Goal: Task Accomplishment & Management: Use online tool/utility

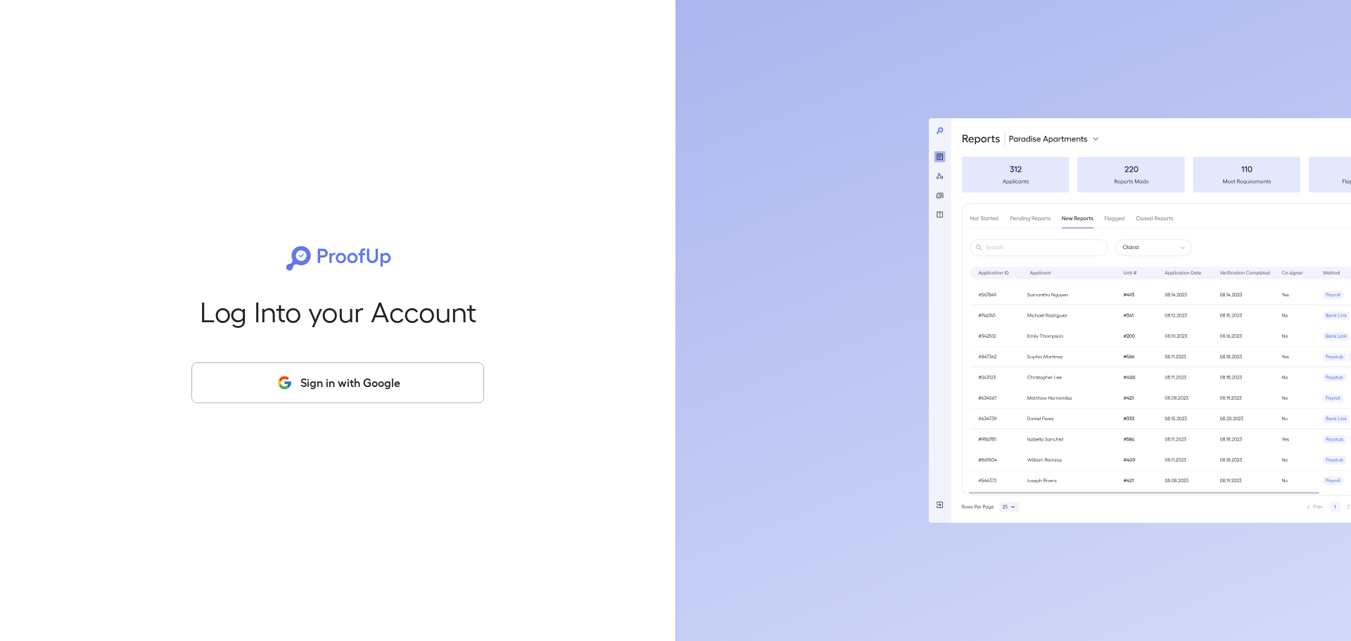
click at [381, 404] on div "Log Into your Account Sign in with Google" at bounding box center [338, 320] width 631 height 641
click at [424, 389] on button "Sign in with Google" at bounding box center [337, 382] width 293 height 41
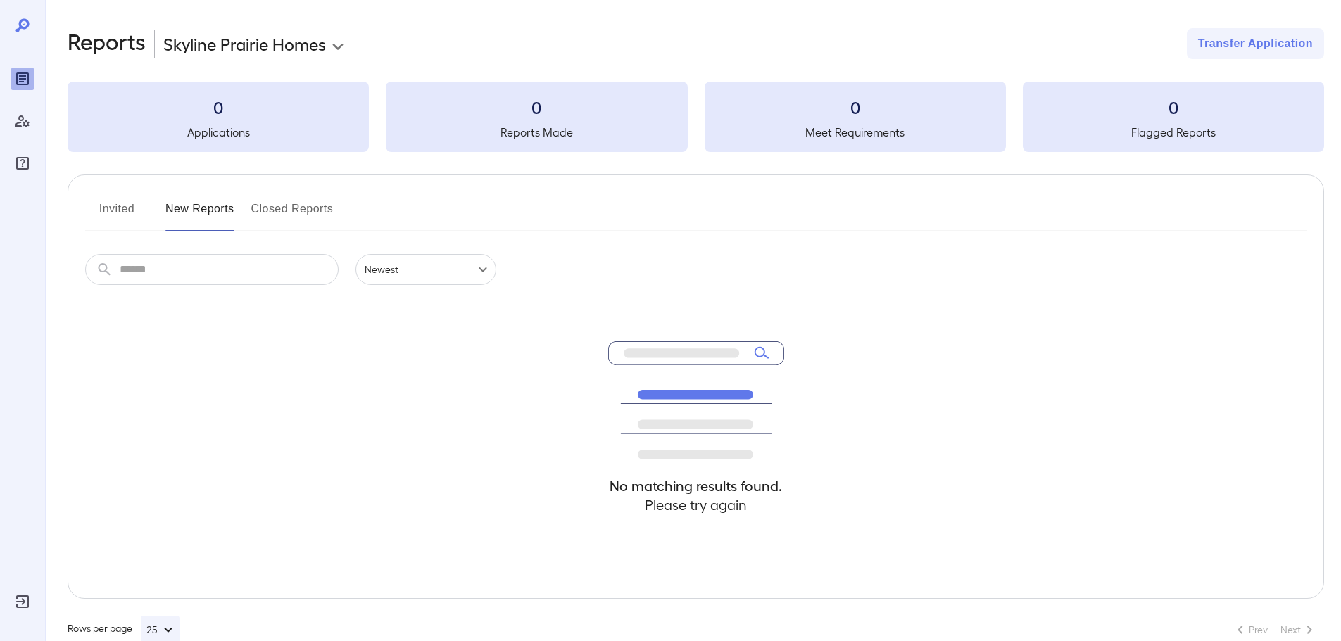
drag, startPoint x: 1149, startPoint y: 77, endPoint x: 551, endPoint y: 82, distance: 598.3
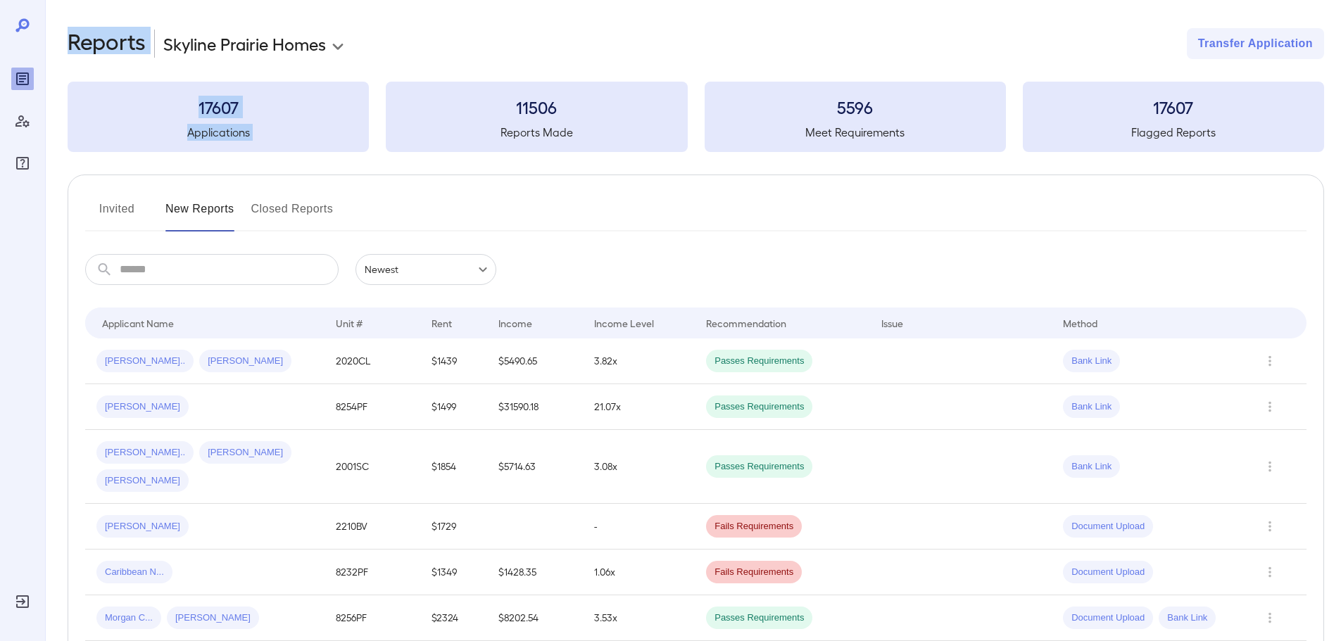
drag, startPoint x: 307, startPoint y: 209, endPoint x: 4, endPoint y: 212, distance: 303.4
click at [1, 212] on div "**********" at bounding box center [670, 320] width 1341 height 641
click at [208, 364] on span "[PERSON_NAME]" at bounding box center [245, 361] width 92 height 13
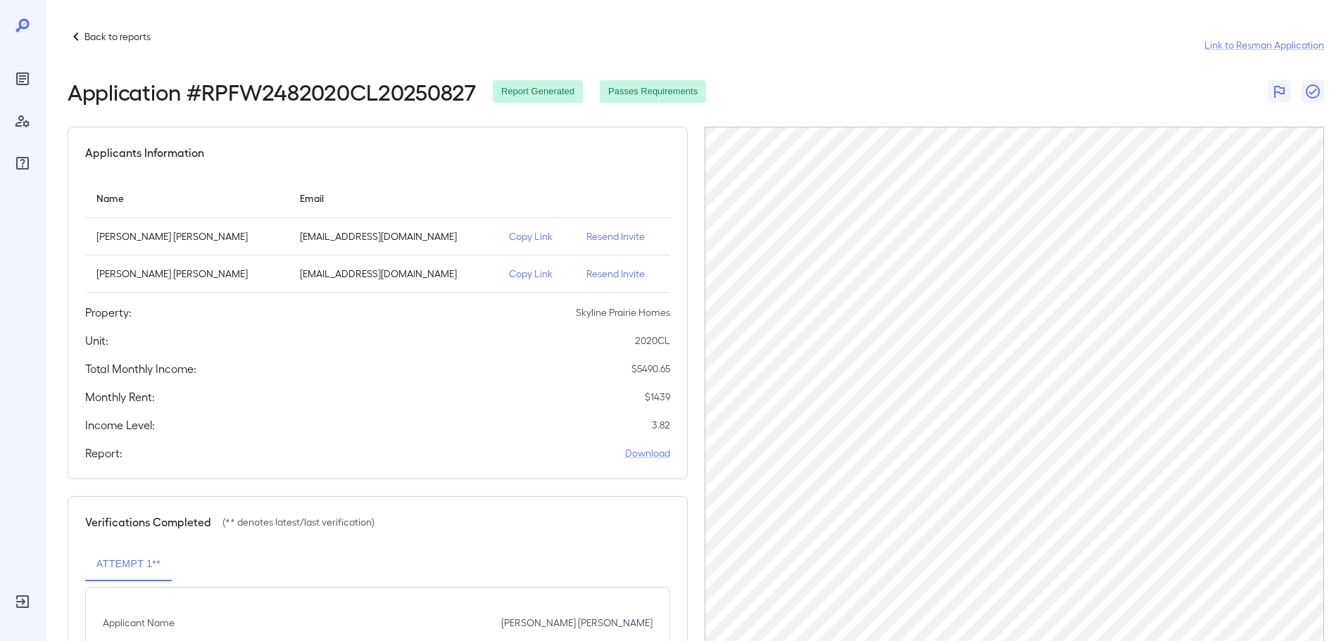
click at [88, 34] on p "Back to reports" at bounding box center [117, 37] width 66 height 14
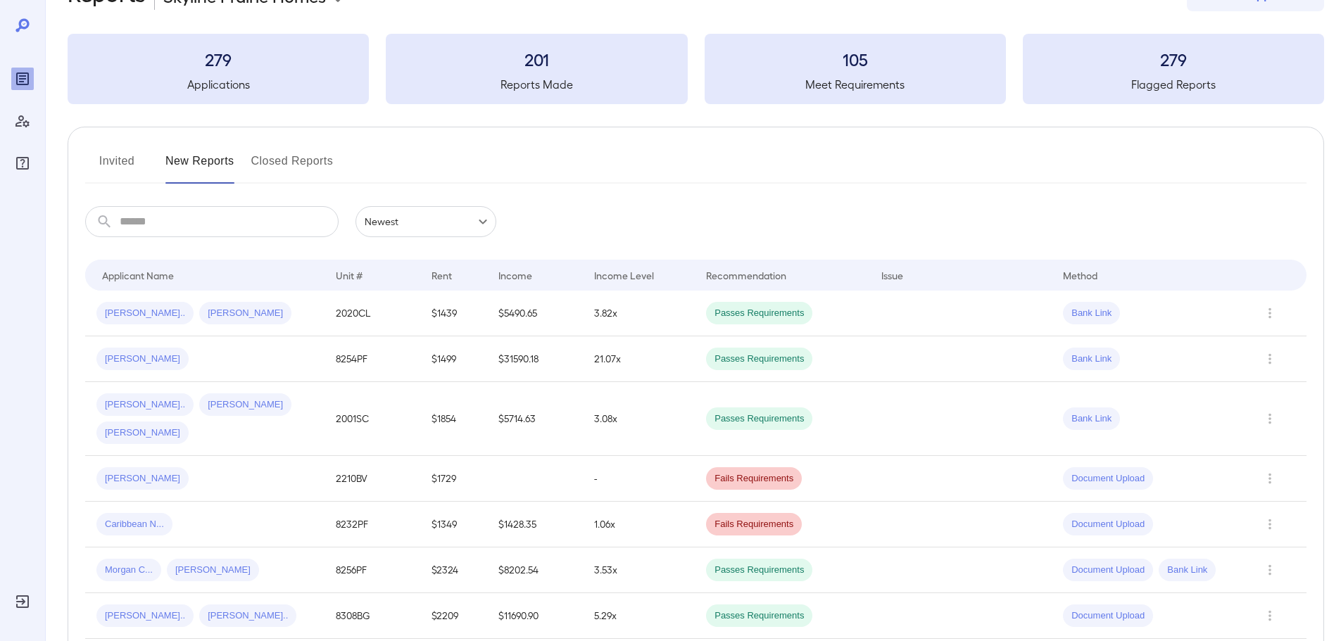
scroll to position [70, 0]
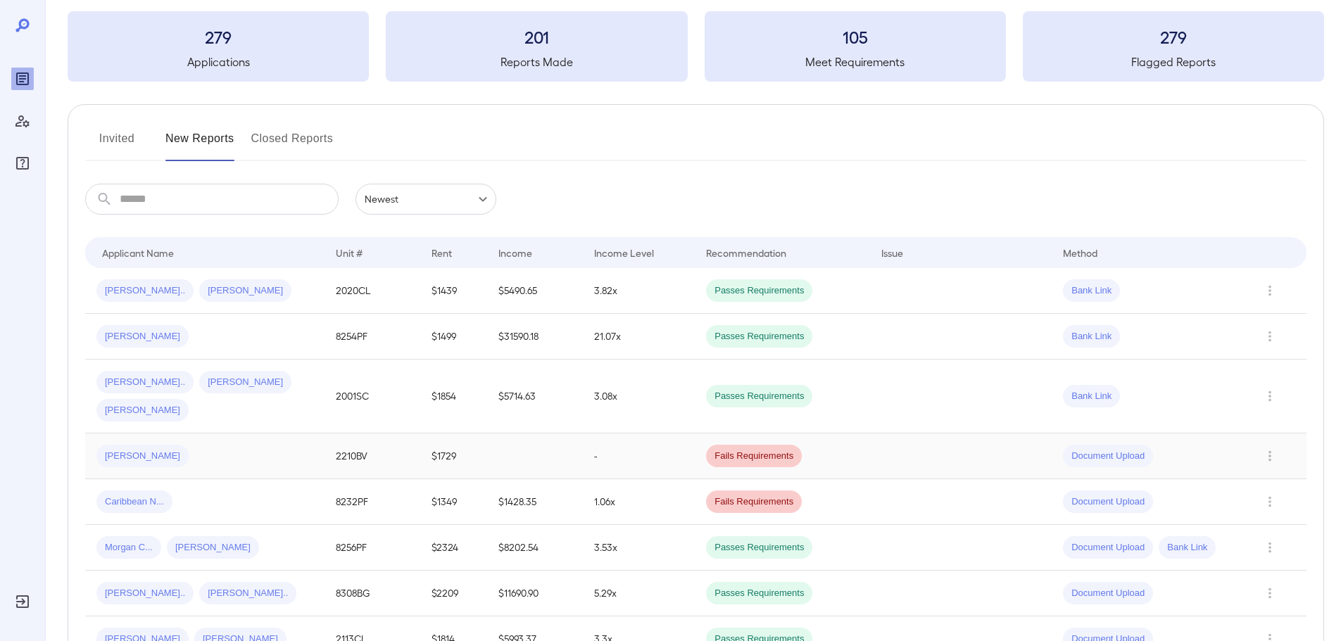
click at [190, 445] on div "[PERSON_NAME]" at bounding box center [204, 456] width 217 height 23
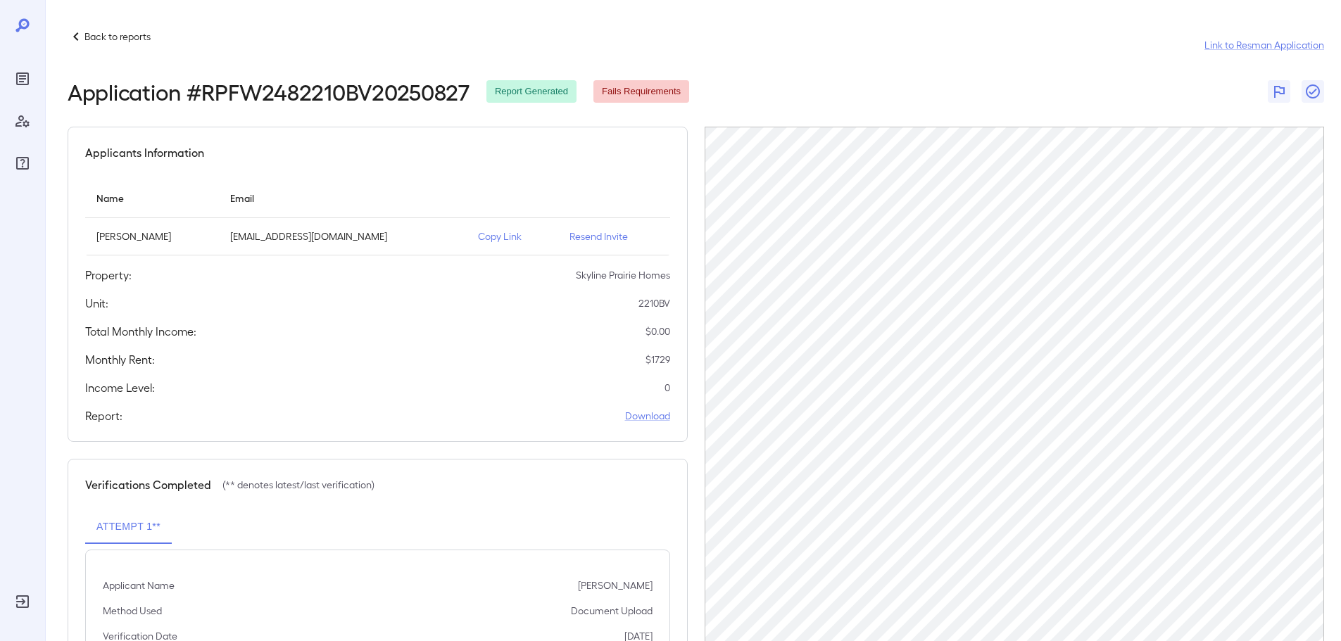
click at [111, 30] on p "Back to reports" at bounding box center [117, 37] width 66 height 14
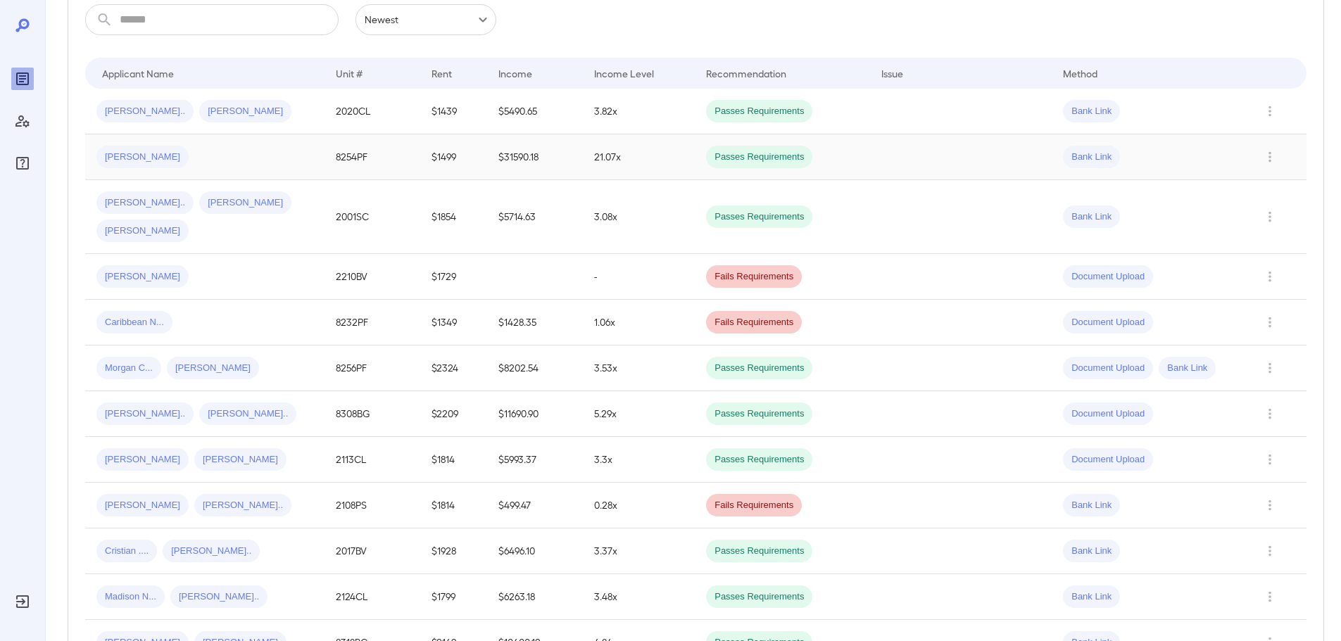
scroll to position [282, 0]
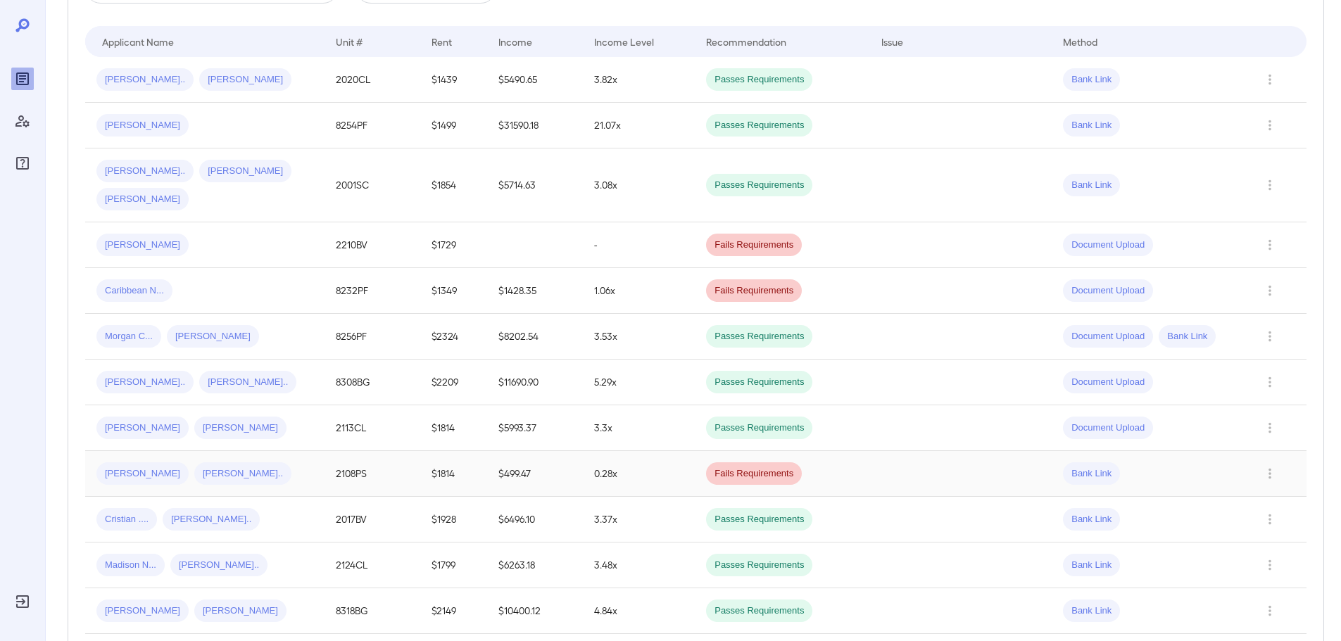
click at [275, 462] on div "[PERSON_NAME] [PERSON_NAME].." at bounding box center [204, 473] width 217 height 23
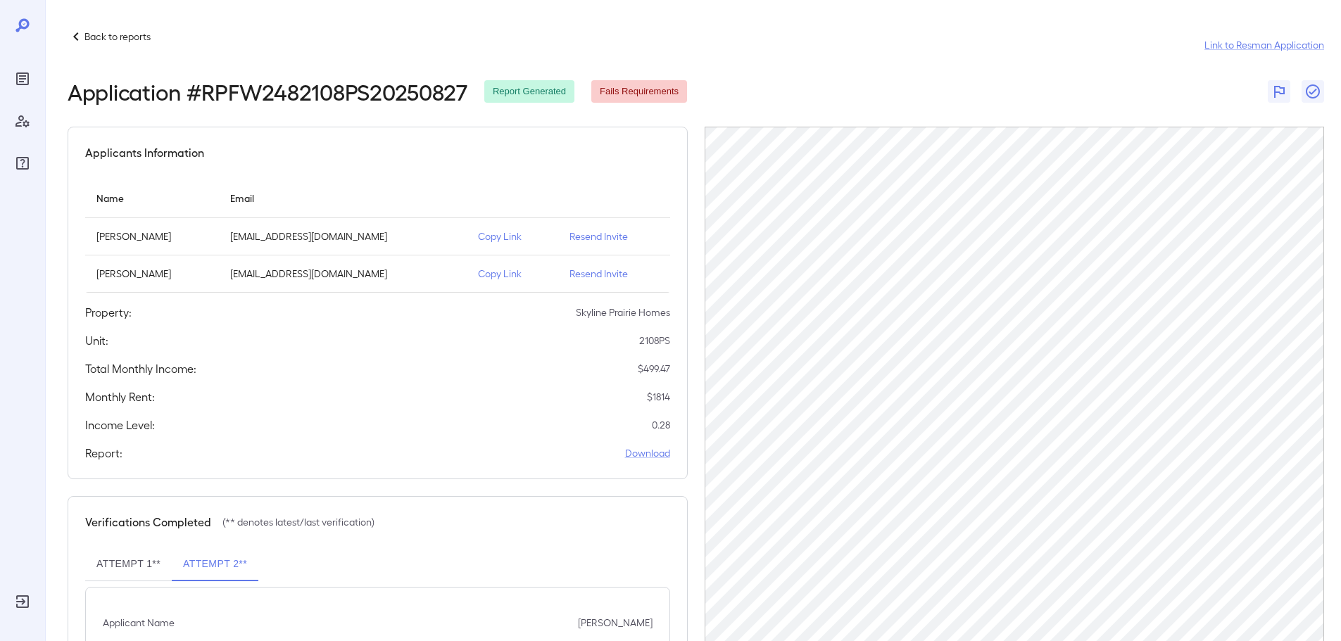
click at [124, 37] on p "Back to reports" at bounding box center [117, 37] width 66 height 14
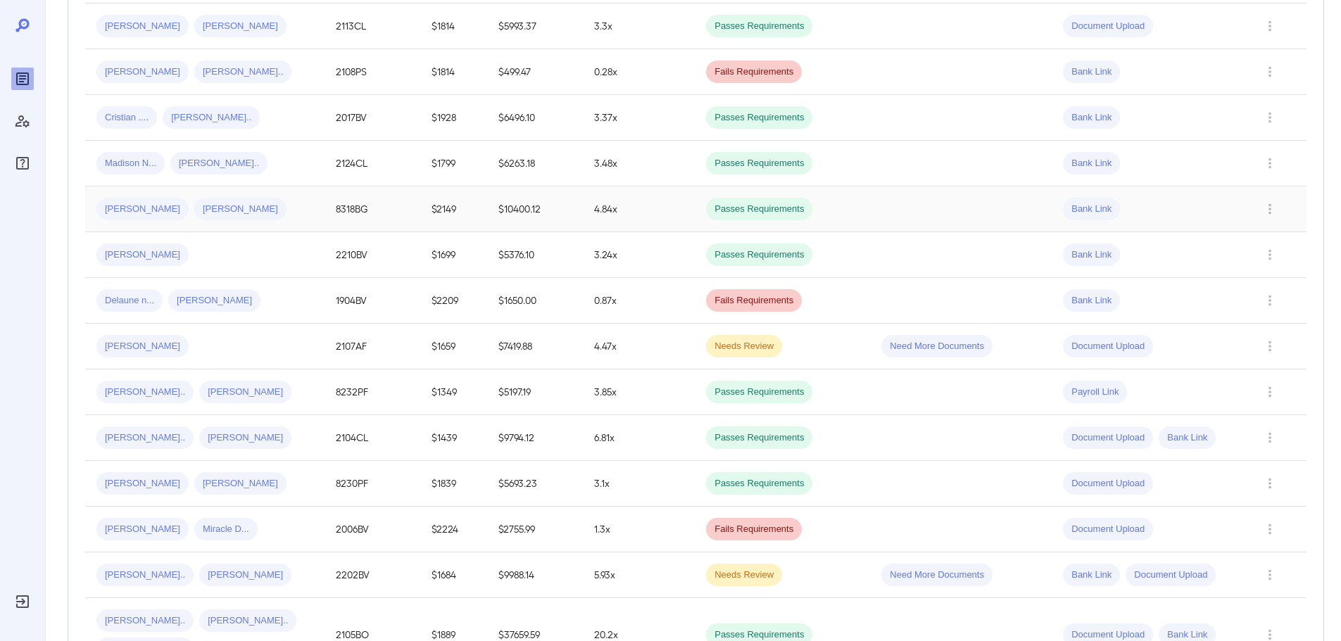
scroll to position [704, 0]
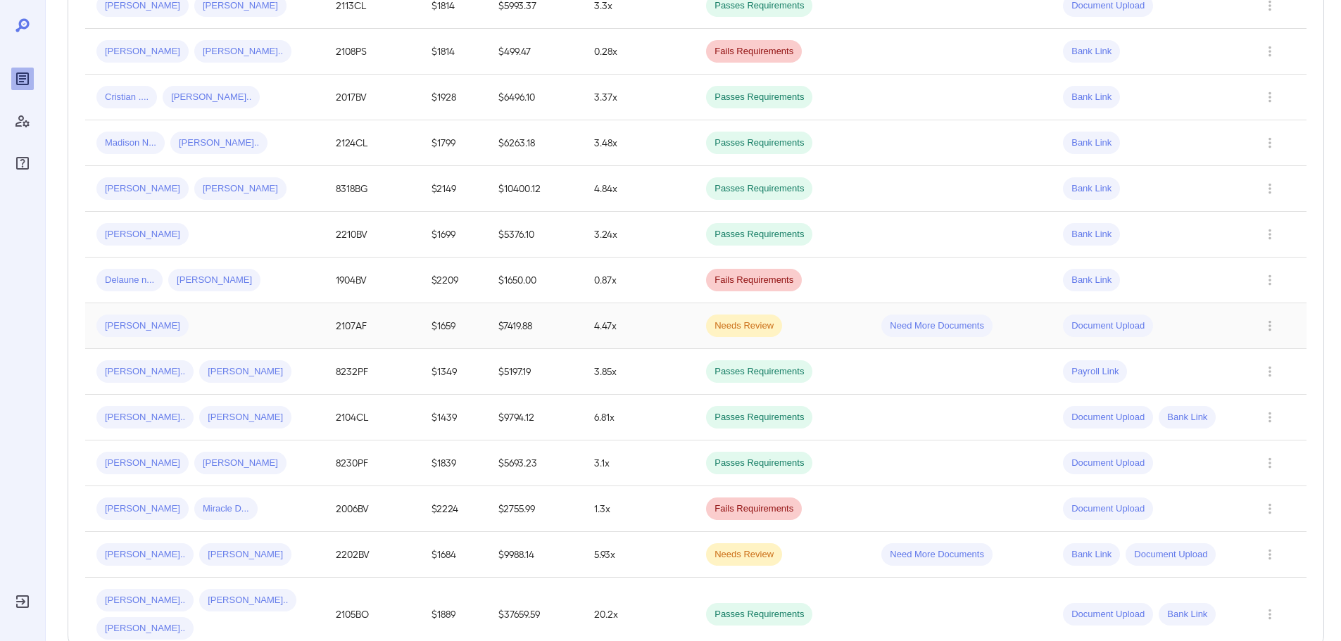
click at [341, 303] on td "2107AF" at bounding box center [372, 326] width 96 height 46
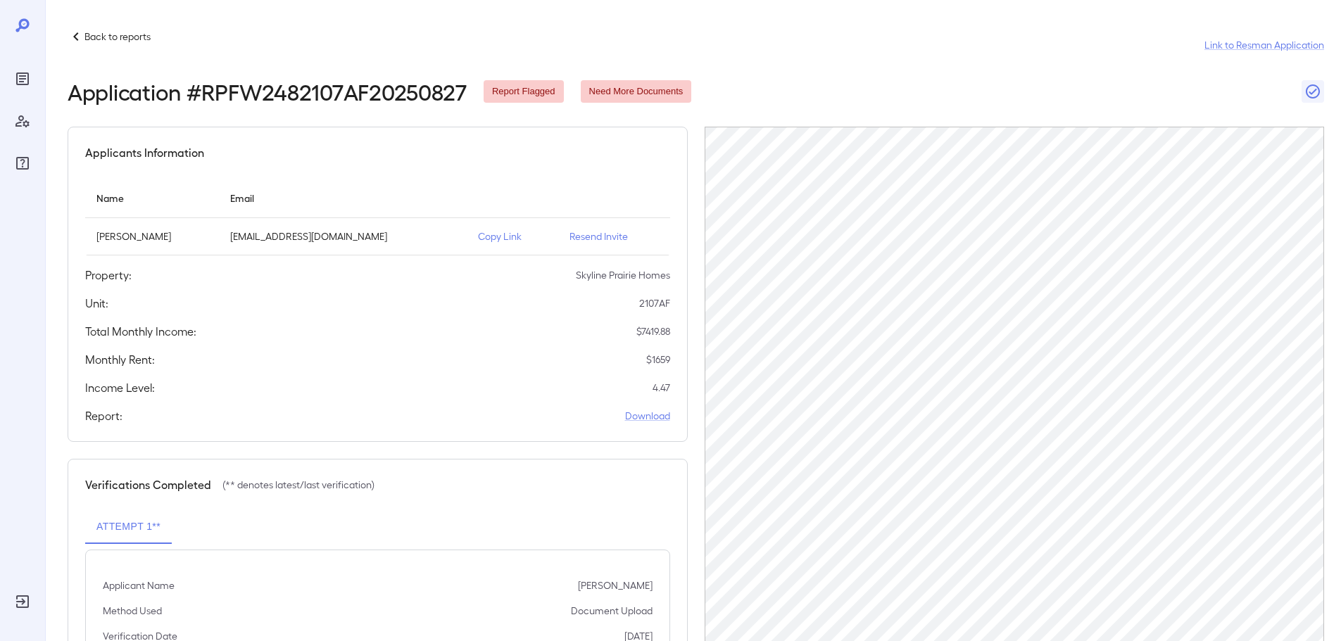
click at [80, 34] on icon at bounding box center [76, 36] width 17 height 17
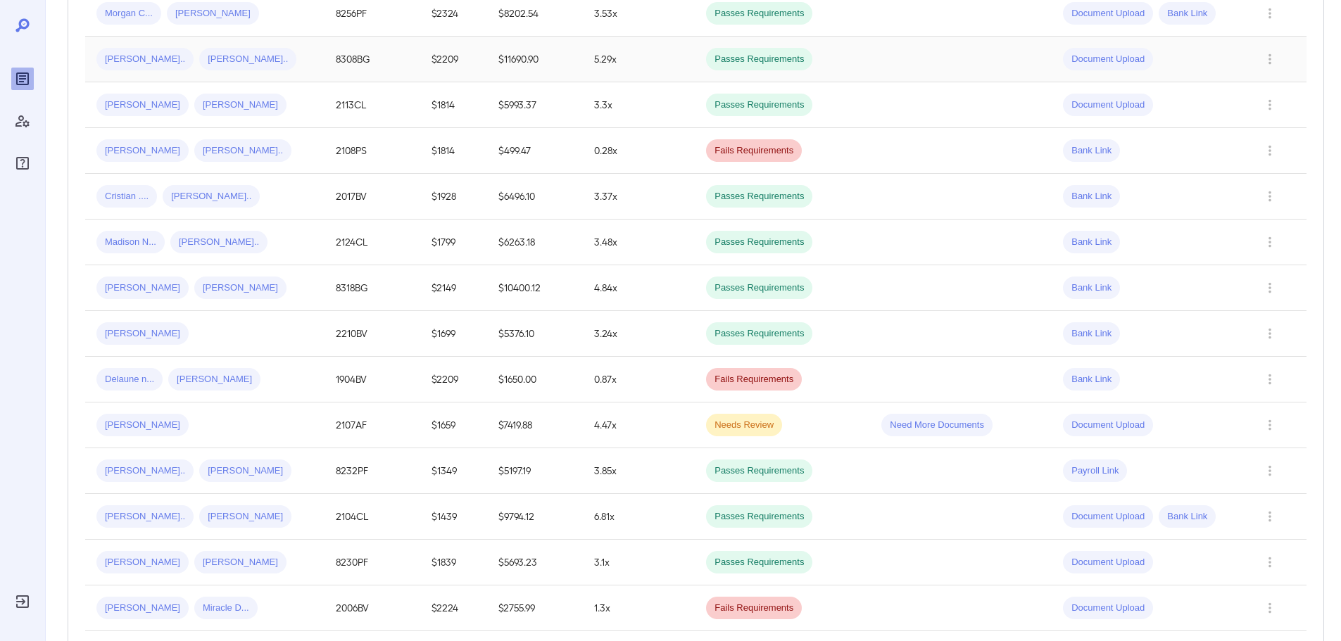
scroll to position [732, 0]
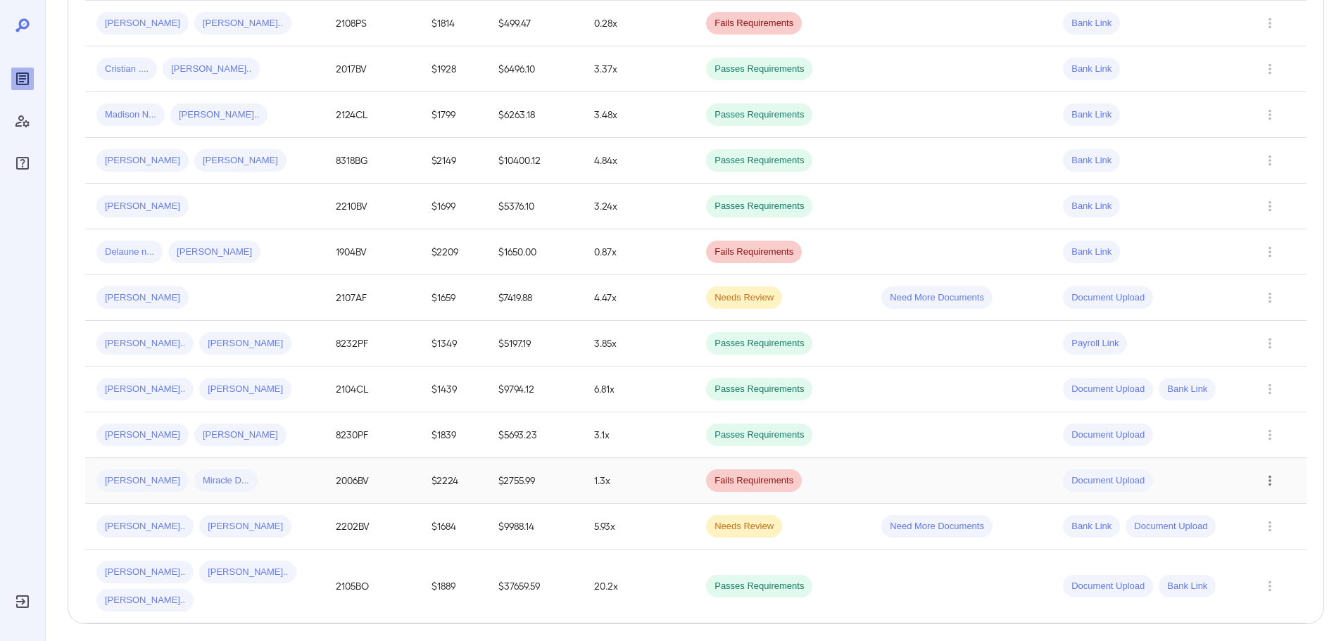
click at [1263, 472] on icon "Row Actions" at bounding box center [1269, 480] width 15 height 17
click at [1253, 545] on li "Close Report" at bounding box center [1284, 548] width 111 height 23
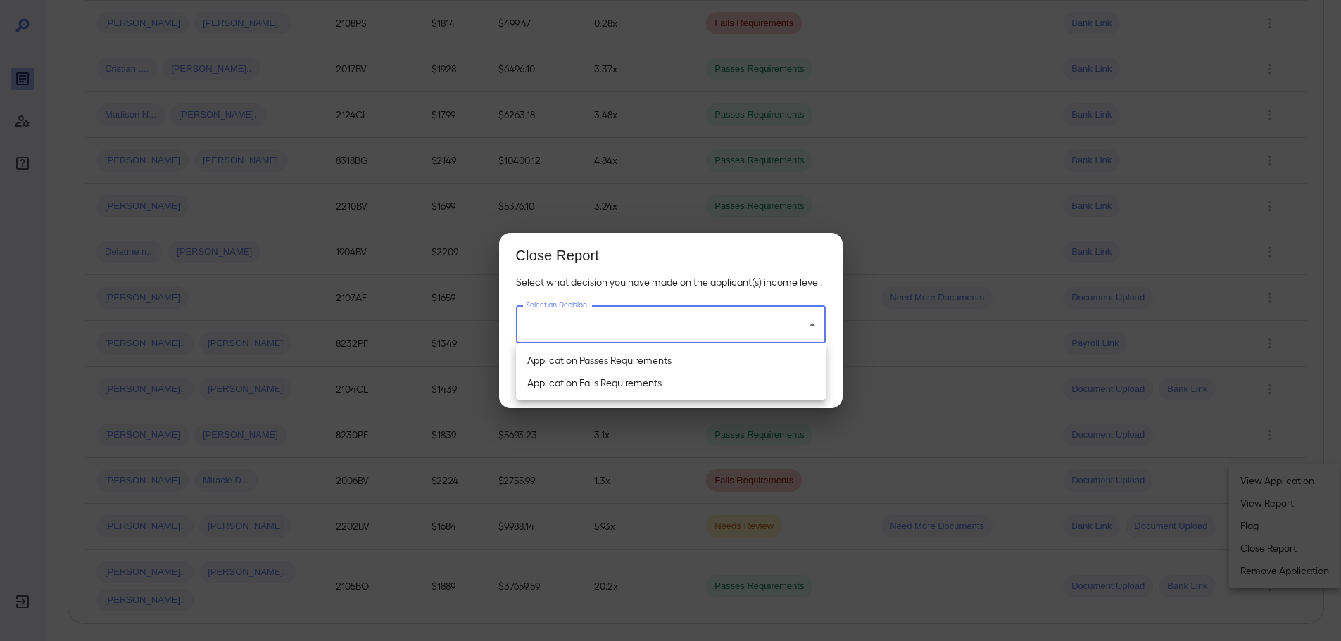
click at [627, 382] on li "Application Fails Requirements" at bounding box center [671, 383] width 310 height 23
type input "**********"
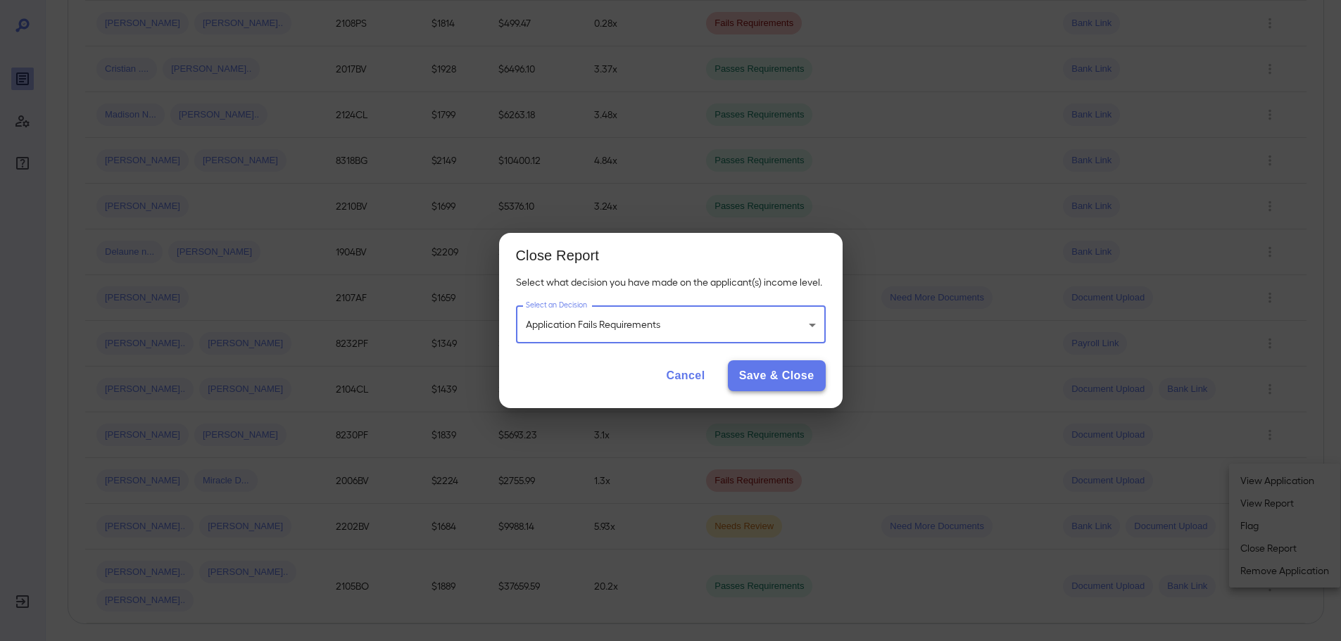
click at [793, 371] on button "Save & Close" at bounding box center [777, 375] width 98 height 31
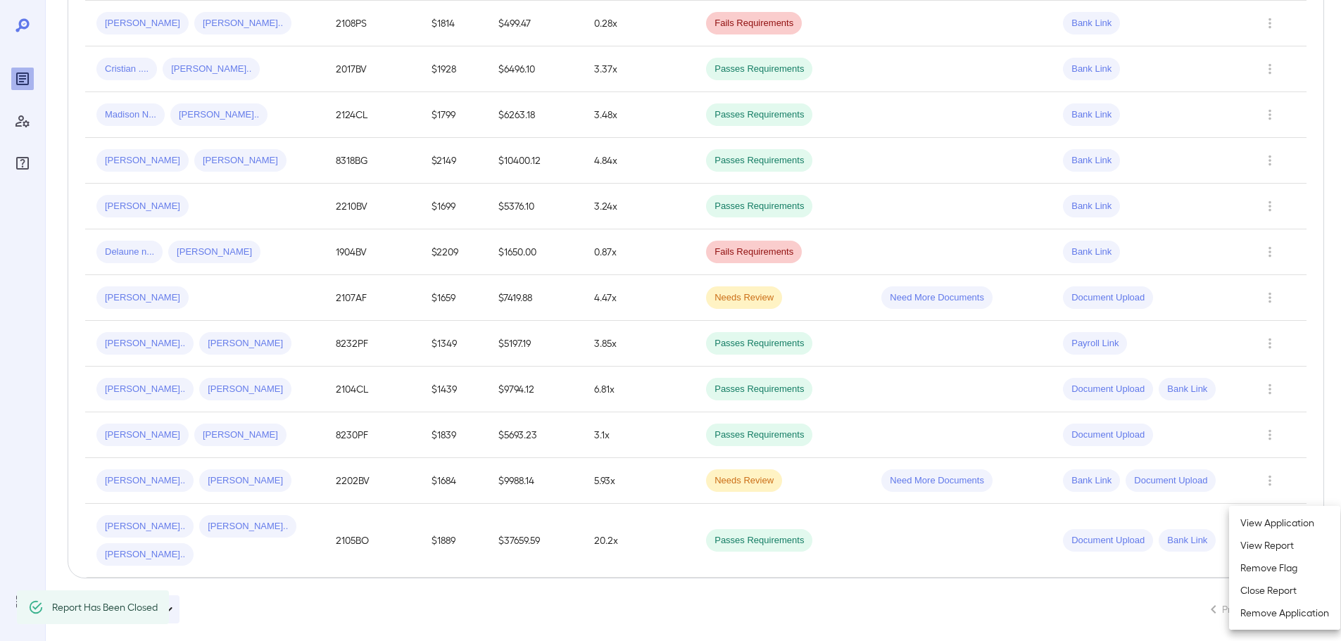
scroll to position [686, 0]
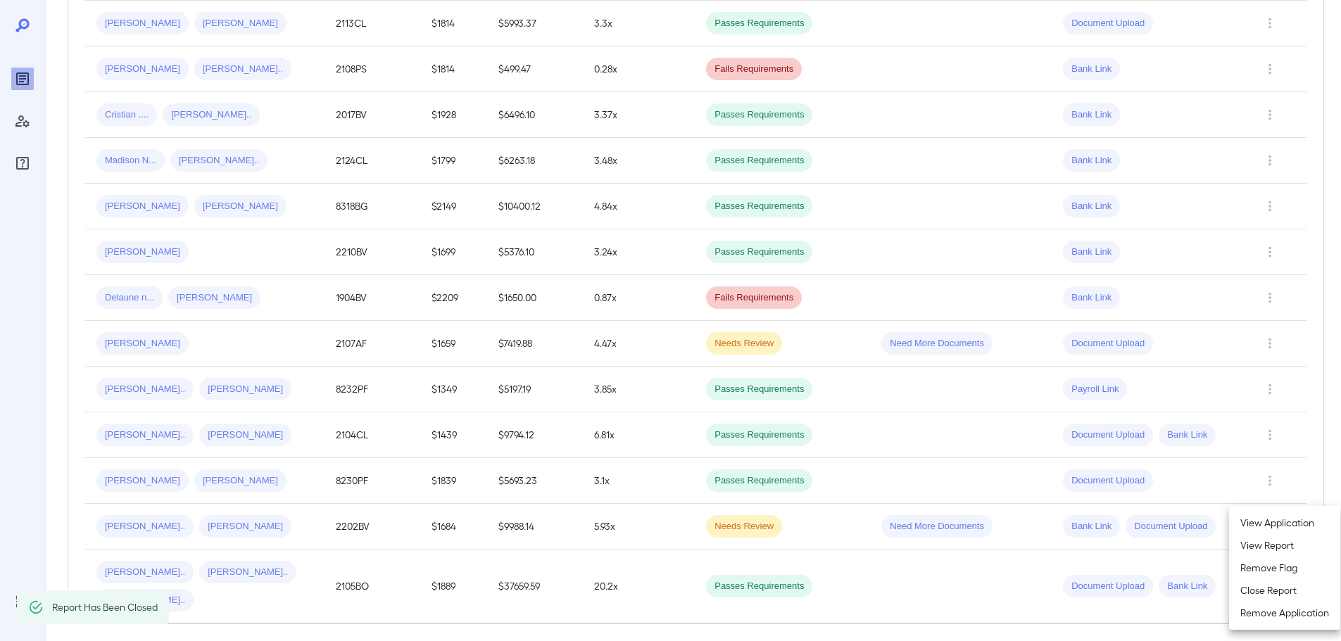
click at [361, 455] on div at bounding box center [670, 320] width 1341 height 641
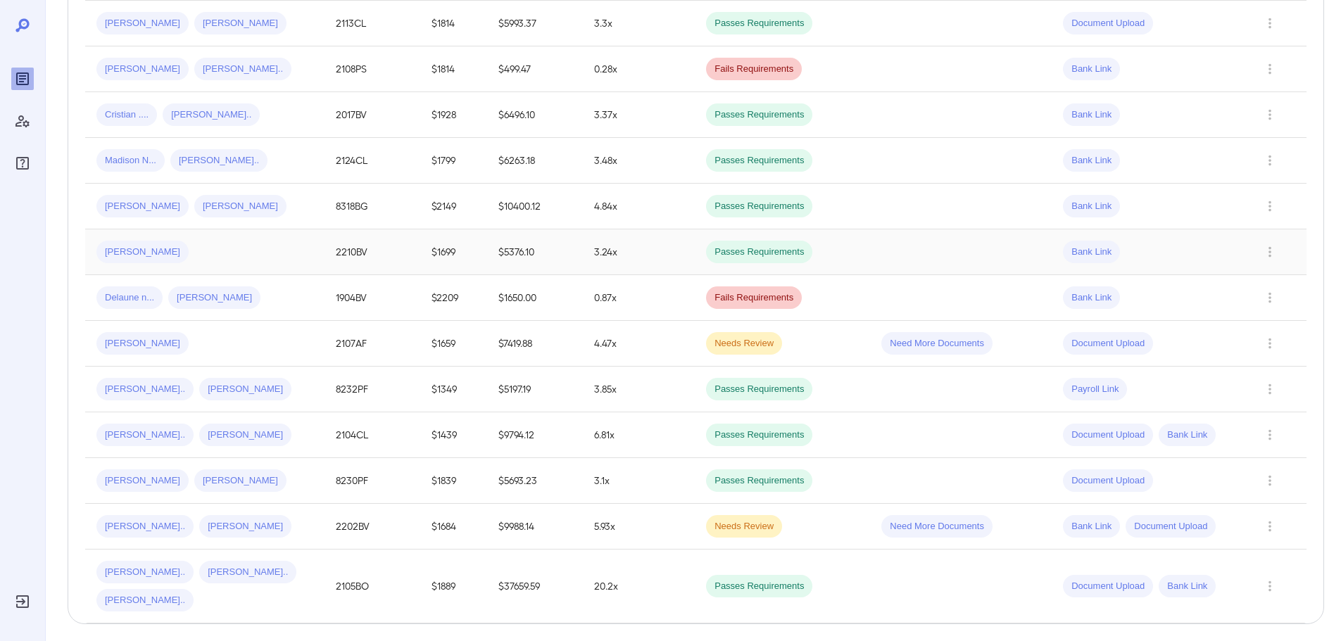
click at [161, 241] on div "[PERSON_NAME]" at bounding box center [204, 252] width 217 height 23
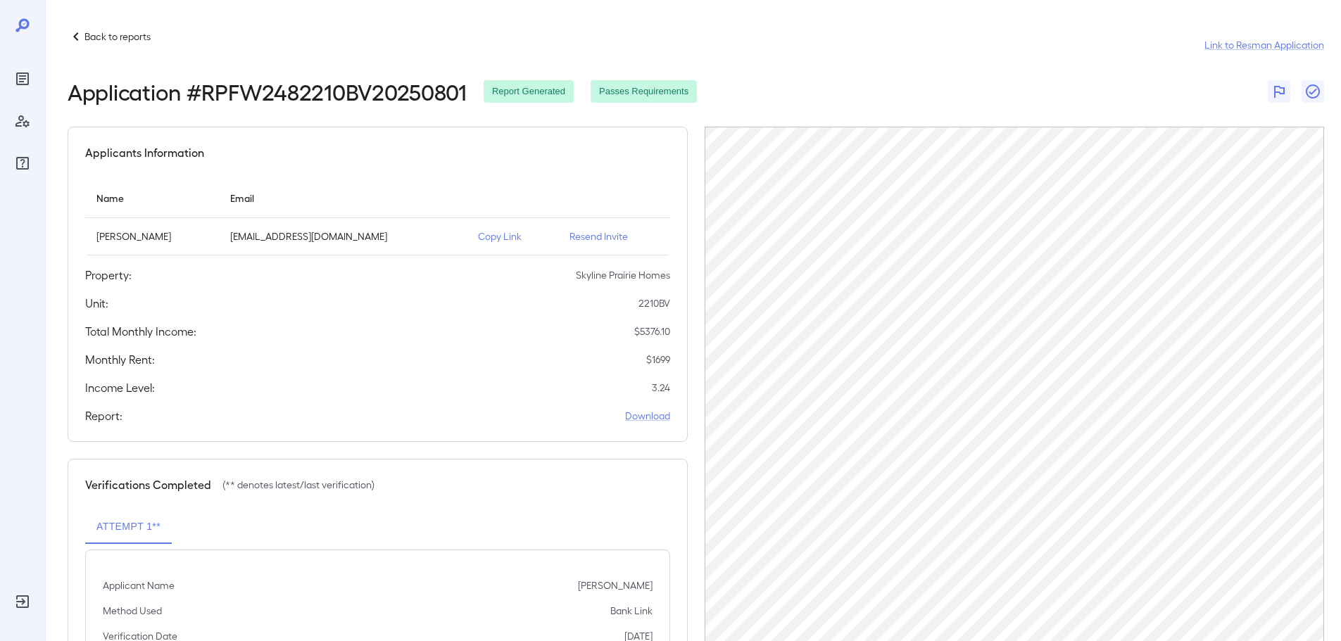
click at [117, 39] on p "Back to reports" at bounding box center [117, 37] width 66 height 14
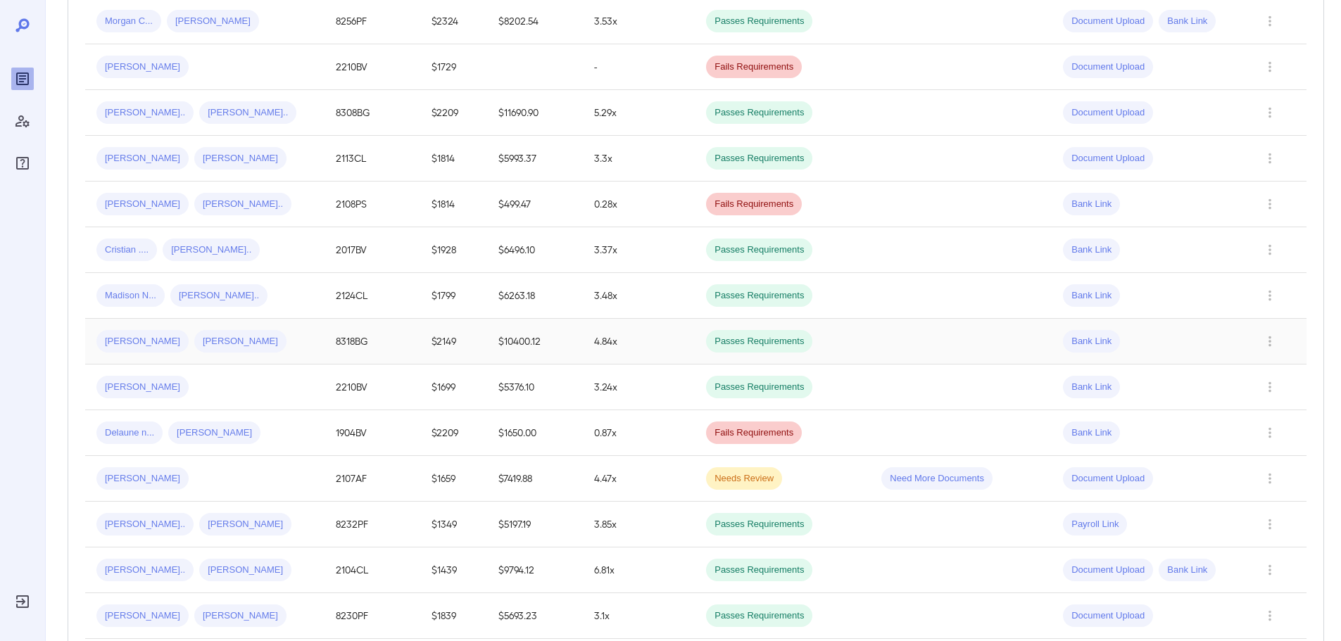
scroll to position [686, 0]
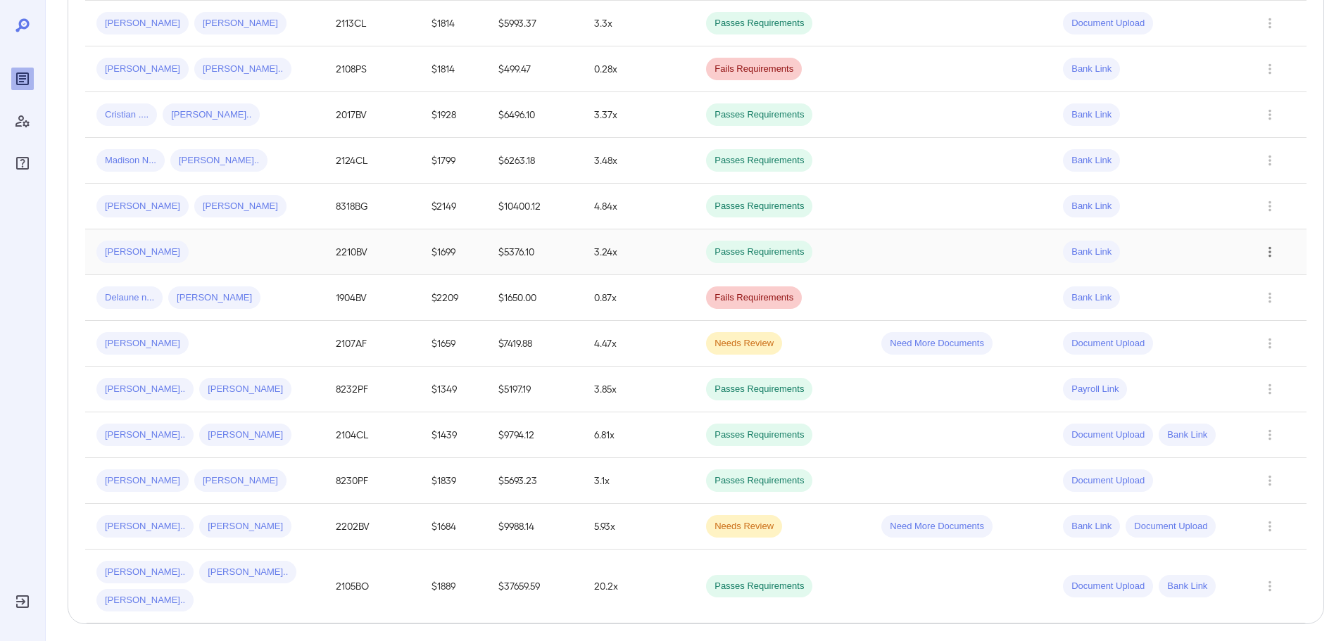
click at [1272, 244] on icon "Row Actions" at bounding box center [1269, 252] width 15 height 17
click at [1269, 321] on li "Close Report" at bounding box center [1284, 319] width 111 height 23
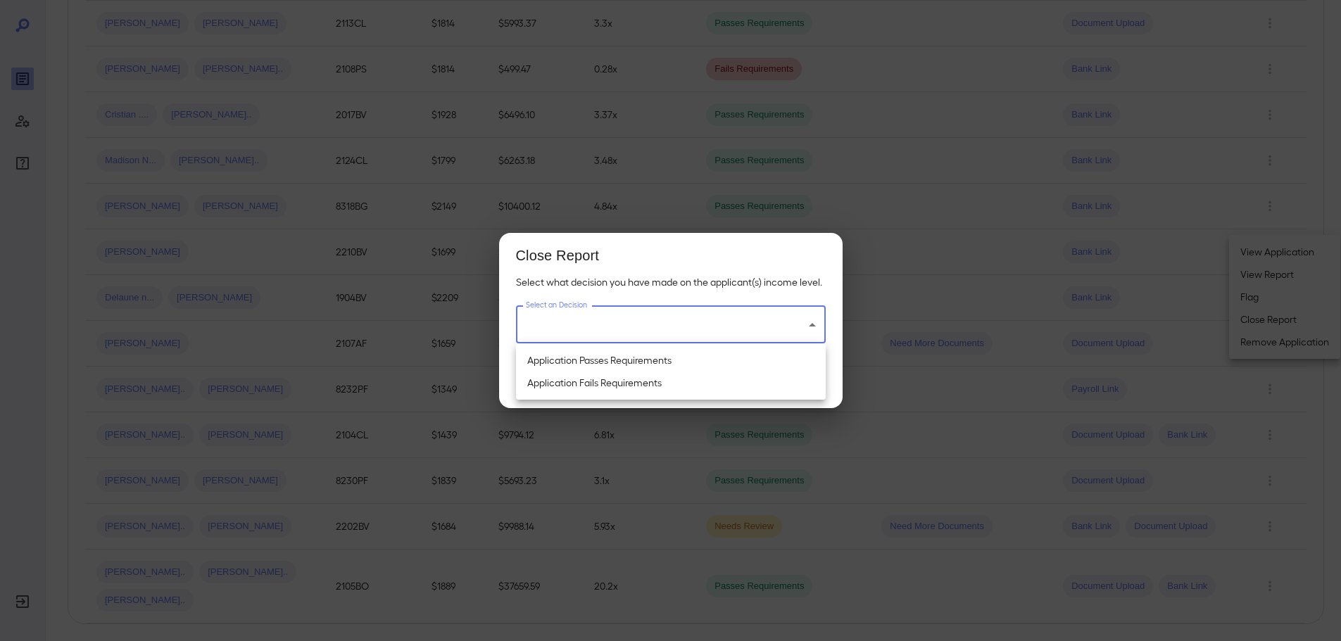
drag, startPoint x: 637, startPoint y: 382, endPoint x: 648, endPoint y: 380, distance: 11.5
click at [637, 381] on li "Application Fails Requirements" at bounding box center [671, 383] width 310 height 23
type input "**********"
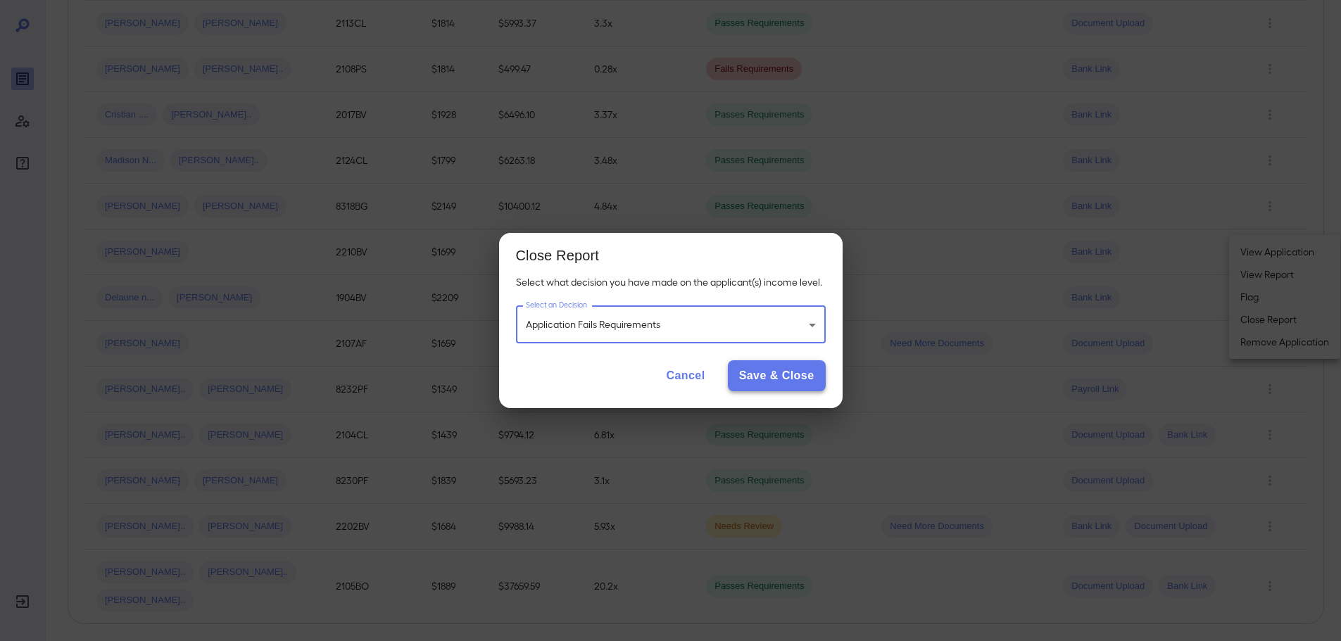
click at [795, 372] on button "Save & Close" at bounding box center [777, 375] width 98 height 31
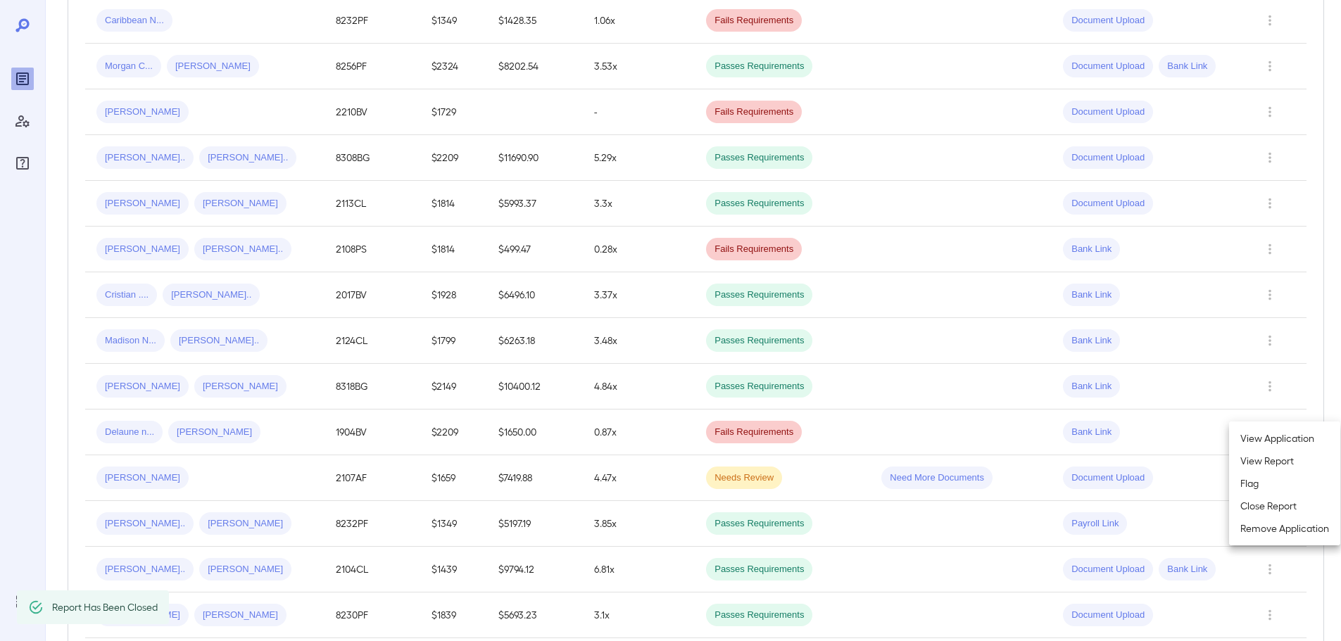
scroll to position [500, 0]
